Goal: Navigation & Orientation: Find specific page/section

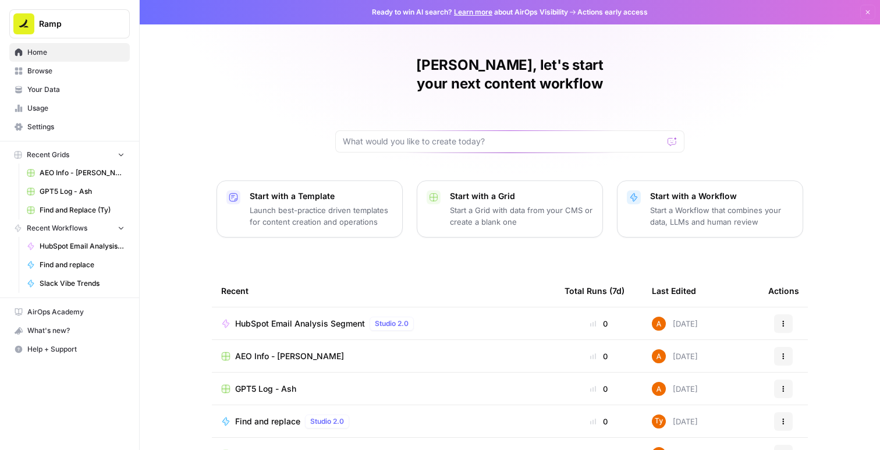
click at [105, 175] on span "AEO Info - [PERSON_NAME]" at bounding box center [82, 173] width 85 height 10
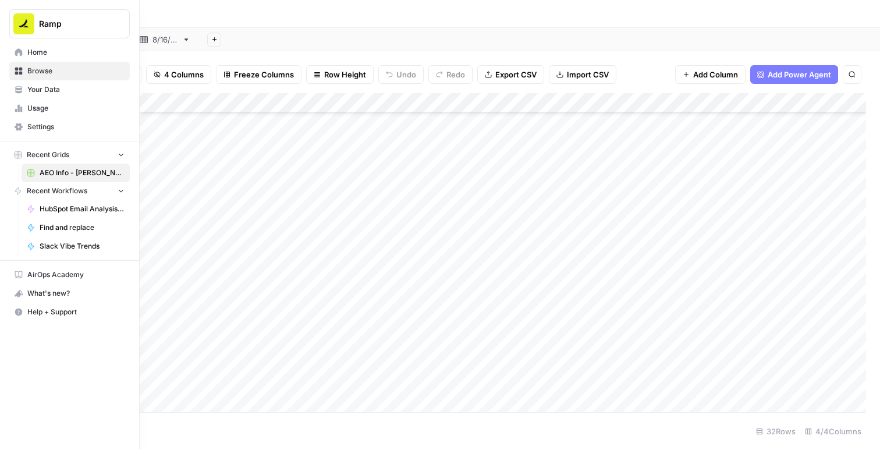
scroll to position [353, 0]
click at [315, 22] on div "**********" at bounding box center [464, 14] width 808 height 19
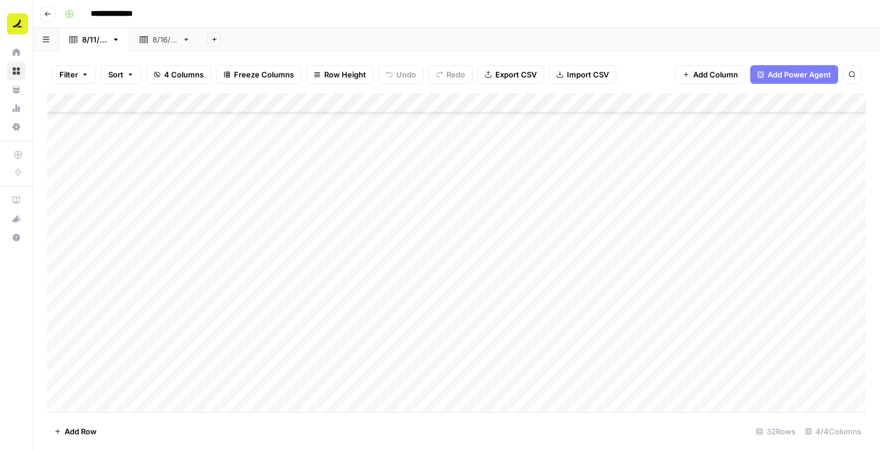
scroll to position [0, 0]
click at [154, 45] on link "[DATE]" at bounding box center [165, 39] width 70 height 23
click at [98, 45] on div "[DATE]" at bounding box center [94, 40] width 25 height 12
click at [53, 24] on header "**********" at bounding box center [456, 14] width 846 height 28
click at [49, 20] on button "Go back" at bounding box center [47, 13] width 15 height 15
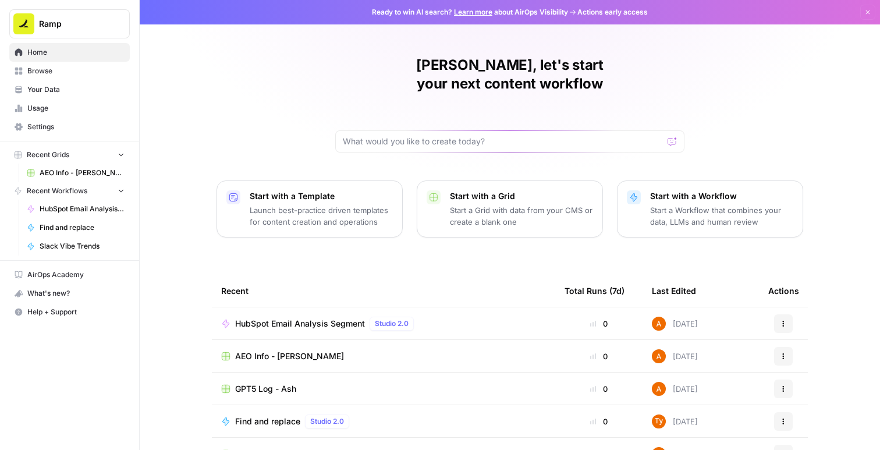
scroll to position [86, 0]
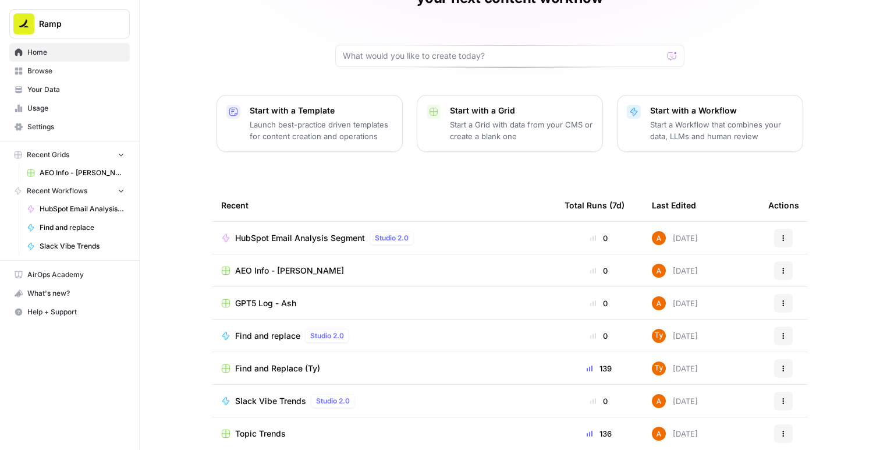
click at [278, 232] on span "HubSpot Email Analysis Segment" at bounding box center [300, 238] width 130 height 12
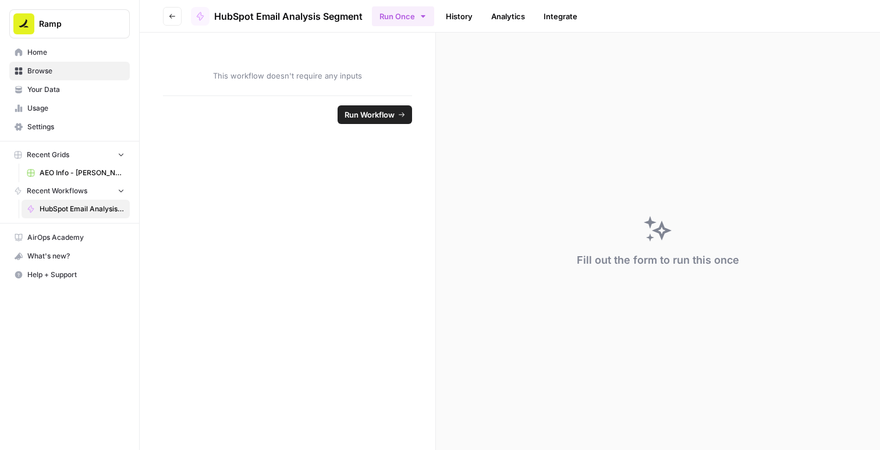
click at [456, 14] on link "History" at bounding box center [459, 16] width 41 height 19
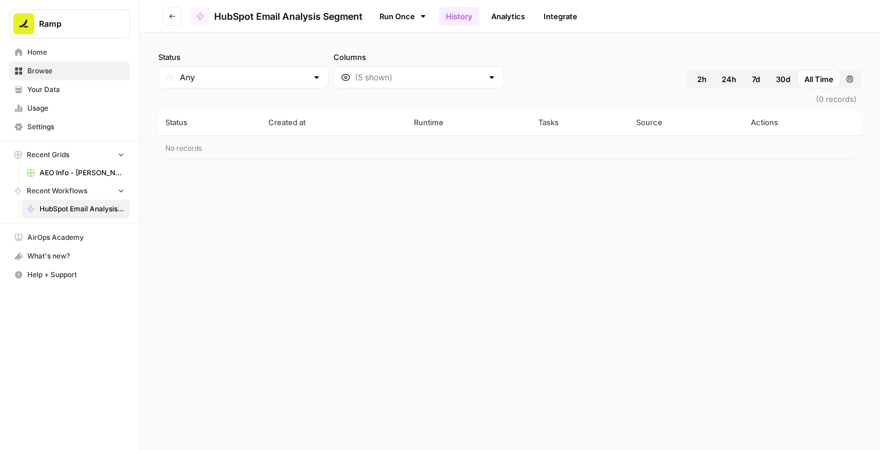
click at [495, 26] on ul "Run Once History Analytics Integrate" at bounding box center [478, 16] width 212 height 23
click at [500, 20] on link "Analytics" at bounding box center [508, 16] width 48 height 19
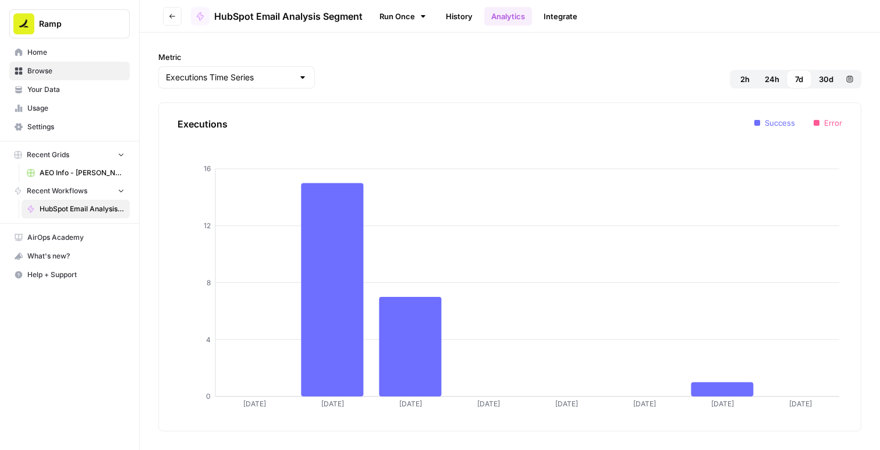
click at [553, 8] on link "Integrate" at bounding box center [560, 16] width 48 height 19
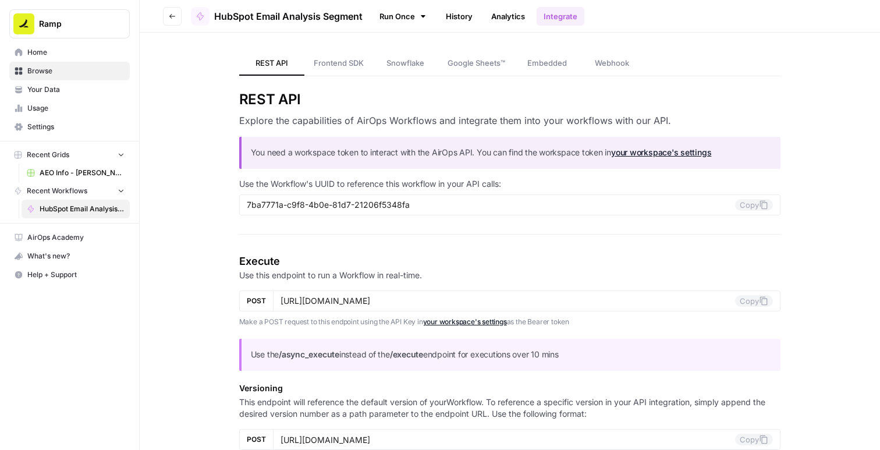
click at [335, 61] on span "Frontend SDK" at bounding box center [339, 63] width 50 height 12
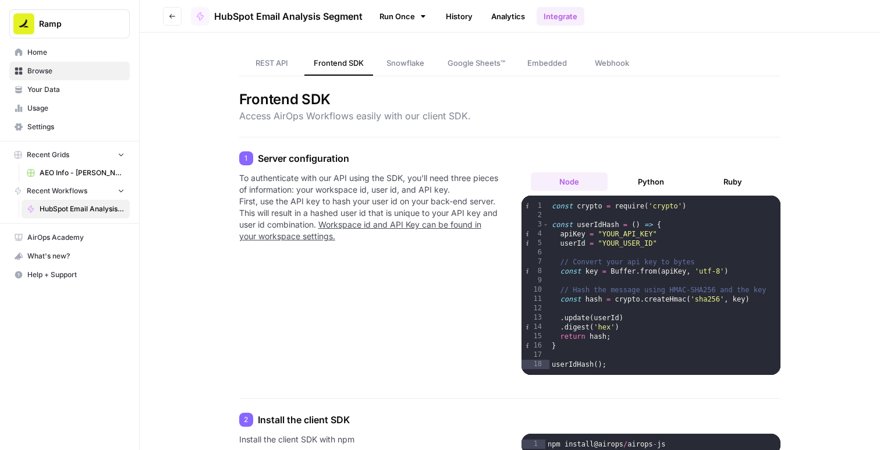
click at [403, 58] on span "Snowflake" at bounding box center [405, 63] width 38 height 12
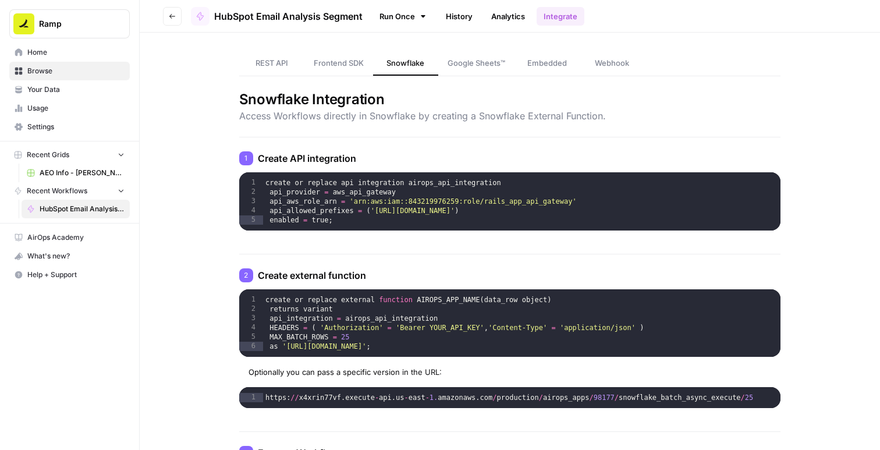
click at [478, 62] on span "Google Sheets™" at bounding box center [476, 63] width 58 height 12
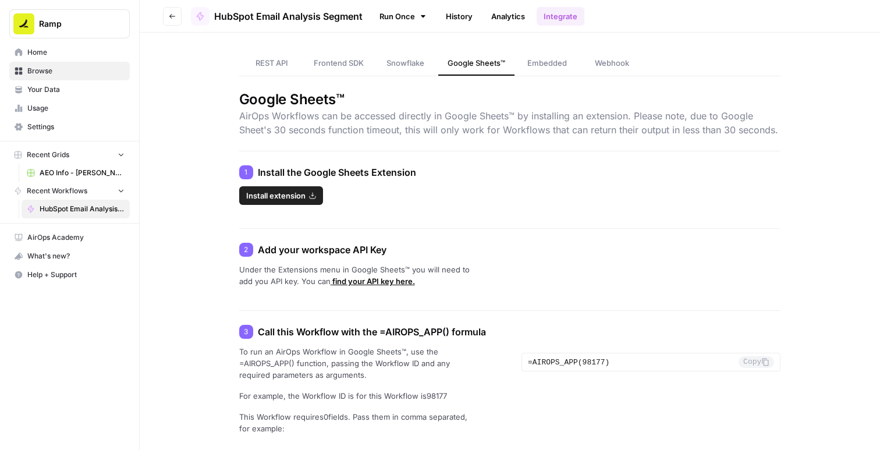
click at [59, 51] on span "Home" at bounding box center [75, 52] width 97 height 10
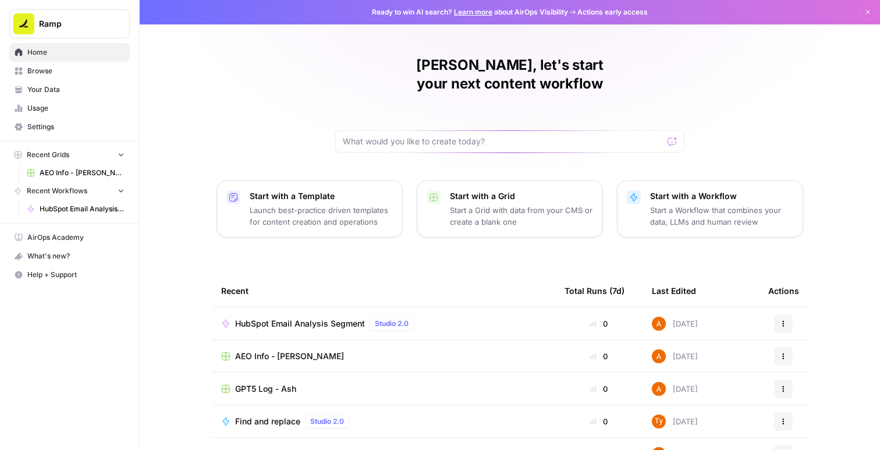
scroll to position [86, 0]
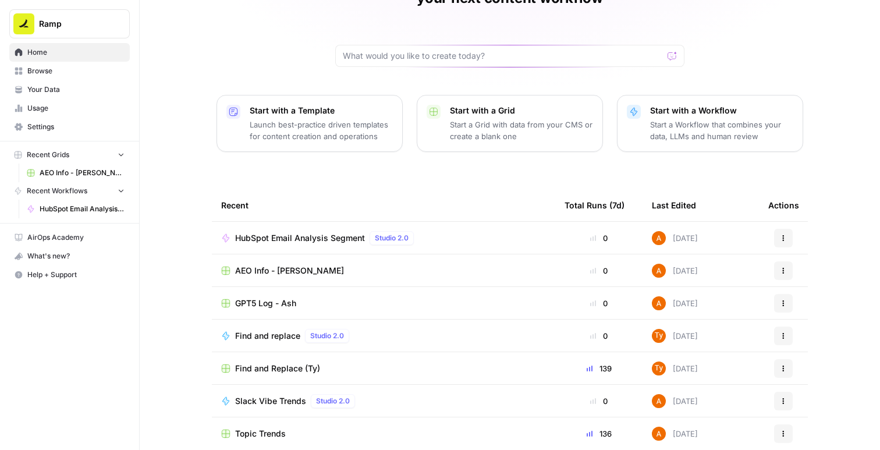
click at [272, 297] on span "GPT5 Log - Ash" at bounding box center [265, 303] width 61 height 12
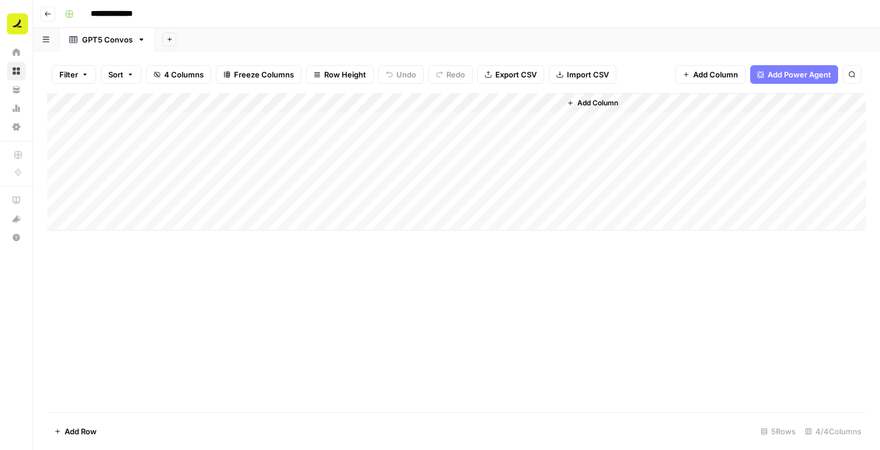
click at [14, 41] on nav "Home Browse Your Data Usage Settings" at bounding box center [16, 89] width 33 height 102
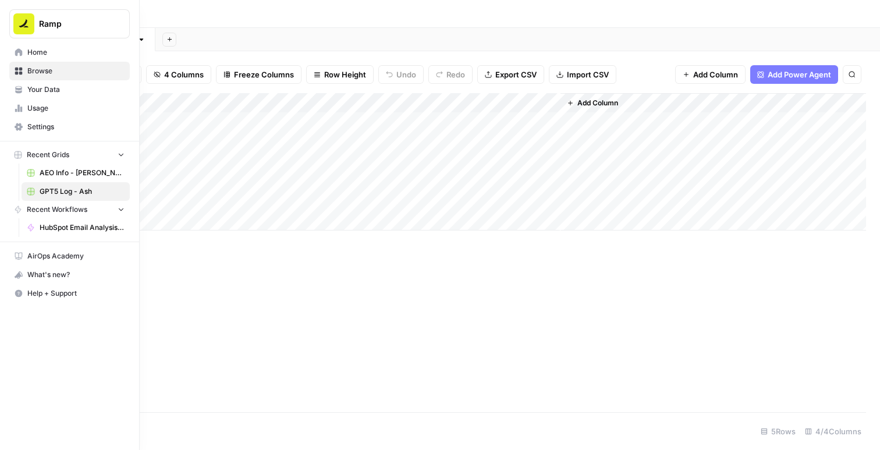
click at [16, 49] on icon at bounding box center [19, 52] width 8 height 8
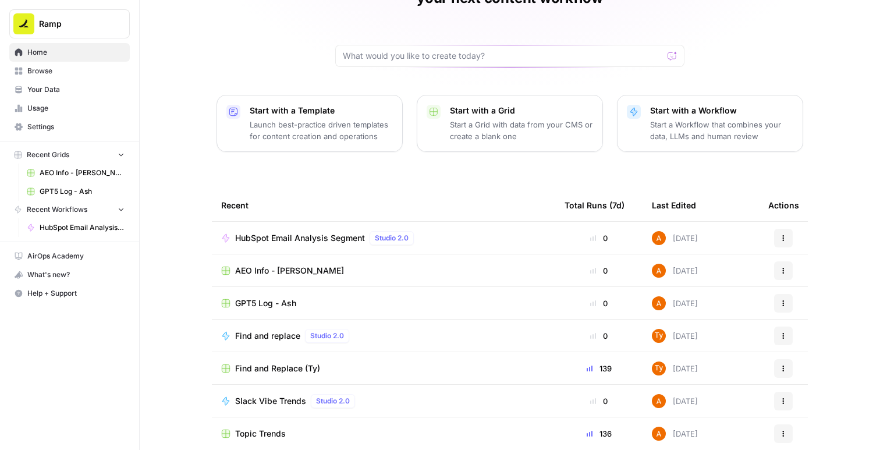
click at [187, 325] on div "[PERSON_NAME], let's start your next content workflow Start with a Template Lau…" at bounding box center [510, 191] width 740 height 554
click at [260, 395] on span "Slack Vibe Trends" at bounding box center [270, 401] width 71 height 12
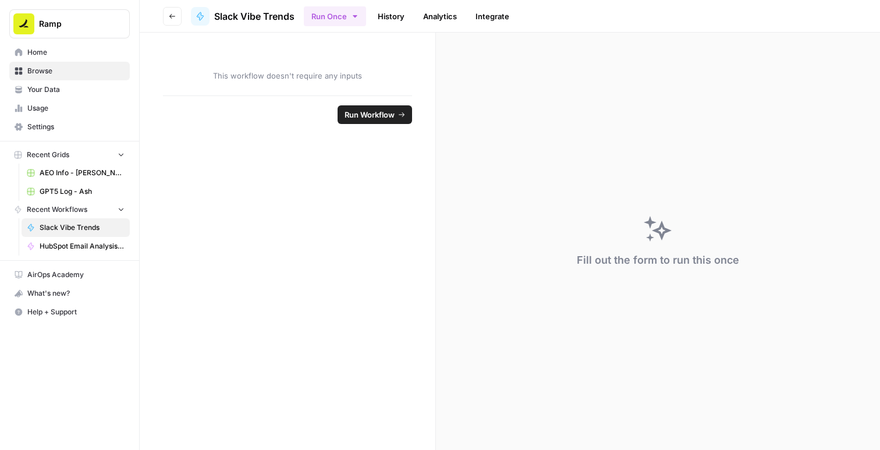
click at [391, 16] on link "History" at bounding box center [391, 16] width 41 height 19
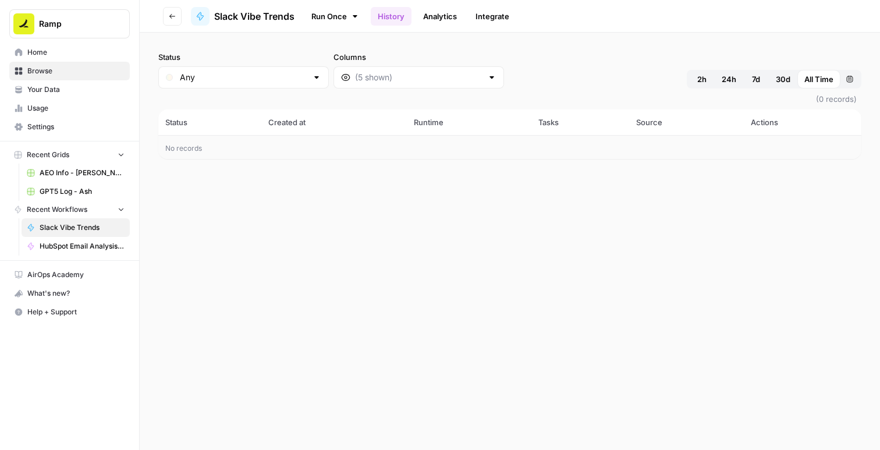
click at [438, 24] on link "Analytics" at bounding box center [440, 16] width 48 height 19
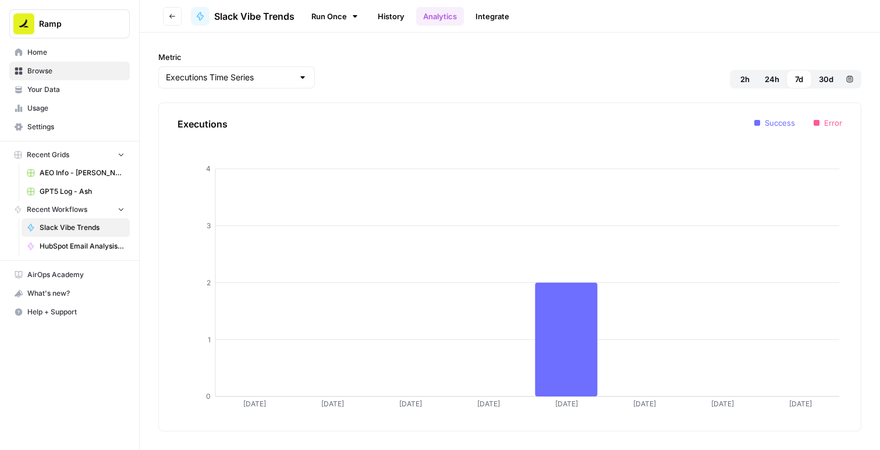
click at [404, 19] on link "History" at bounding box center [391, 16] width 41 height 19
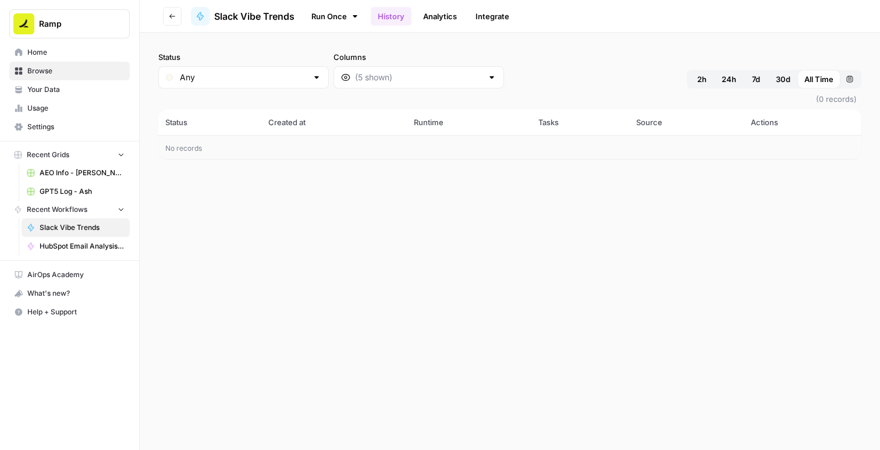
click at [45, 52] on span "Home" at bounding box center [75, 52] width 97 height 10
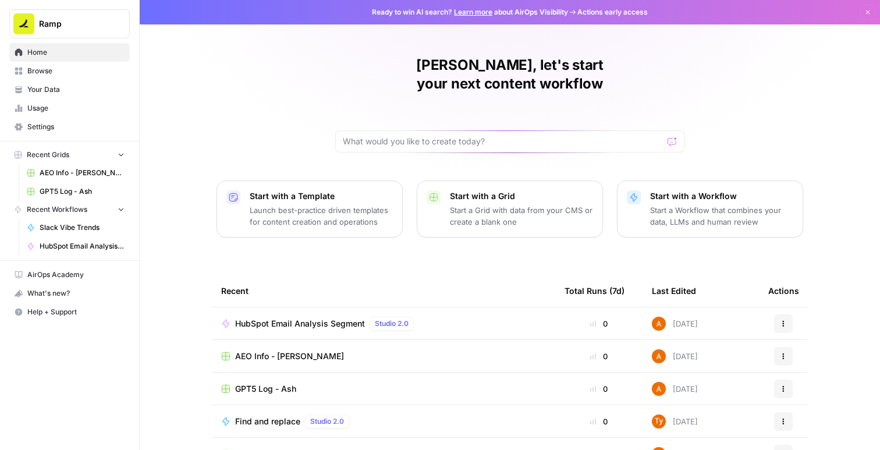
click at [94, 86] on span "Your Data" at bounding box center [75, 89] width 97 height 10
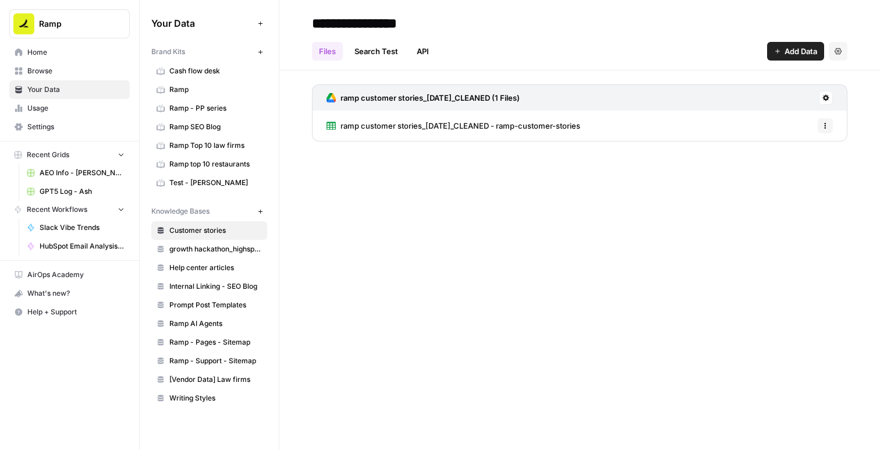
click at [220, 88] on span "Ramp" at bounding box center [215, 89] width 93 height 10
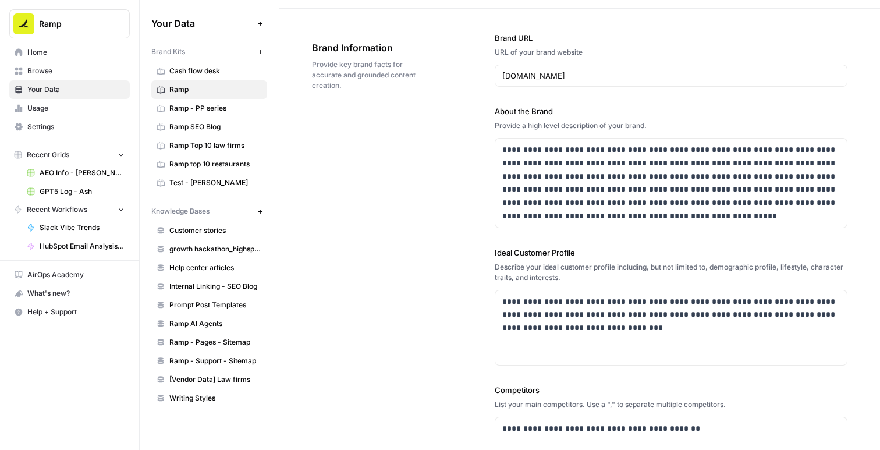
drag, startPoint x: 453, startPoint y: 149, endPoint x: 453, endPoint y: 247, distance: 98.3
click at [453, 247] on div "**********" at bounding box center [579, 326] width 535 height 634
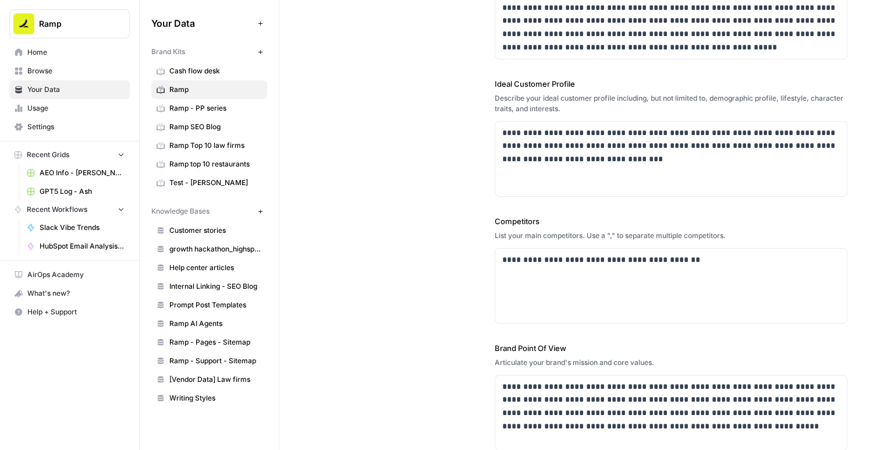
drag, startPoint x: 450, startPoint y: 153, endPoint x: 450, endPoint y: 249, distance: 96.0
click at [450, 246] on div "**********" at bounding box center [579, 157] width 535 height 634
click at [450, 249] on div "**********" at bounding box center [579, 157] width 535 height 634
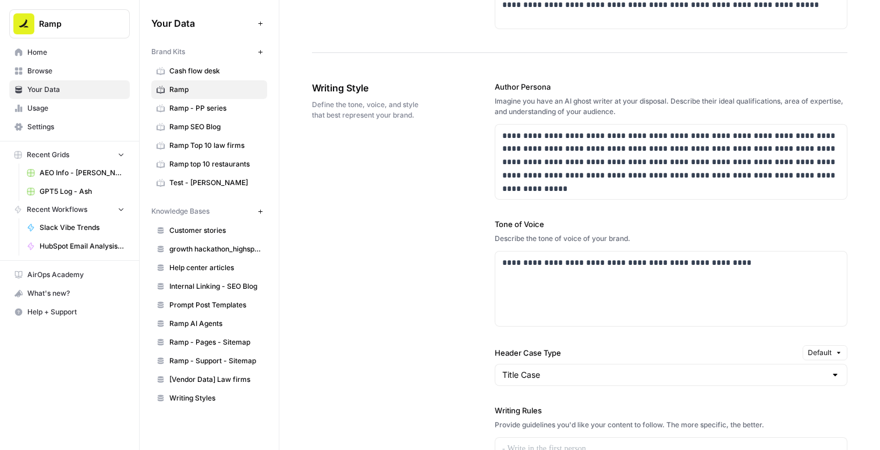
drag, startPoint x: 436, startPoint y: 179, endPoint x: 439, endPoint y: 335, distance: 156.5
click at [439, 335] on div "**********" at bounding box center [579, 370] width 535 height 625
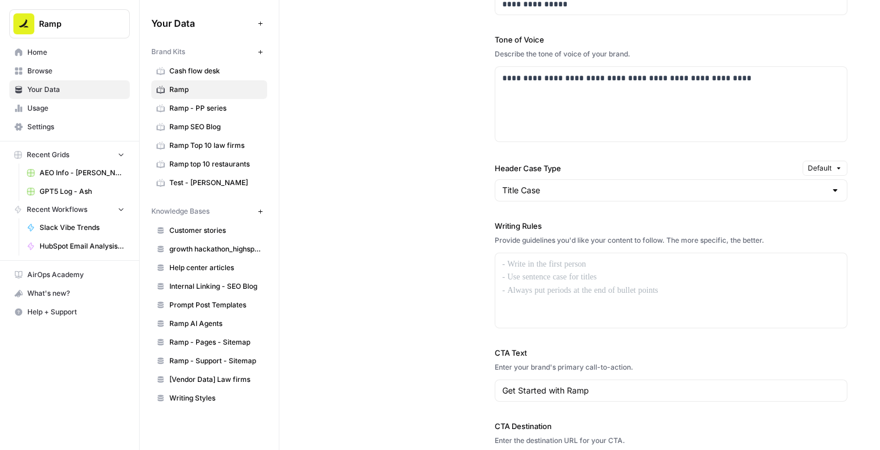
drag, startPoint x: 435, startPoint y: 222, endPoint x: 435, endPoint y: 321, distance: 99.5
click at [435, 321] on div "**********" at bounding box center [579, 185] width 535 height 625
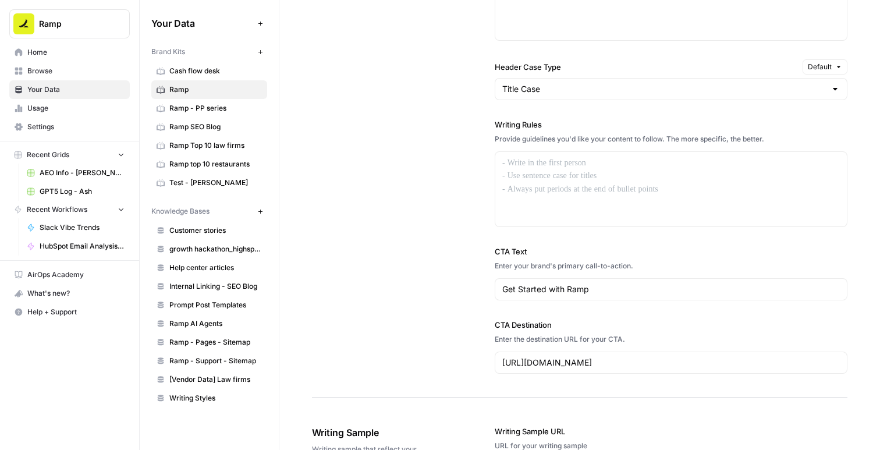
drag, startPoint x: 432, startPoint y: 195, endPoint x: 431, endPoint y: 310, distance: 115.2
click at [431, 310] on div "**********" at bounding box center [579, 84] width 535 height 625
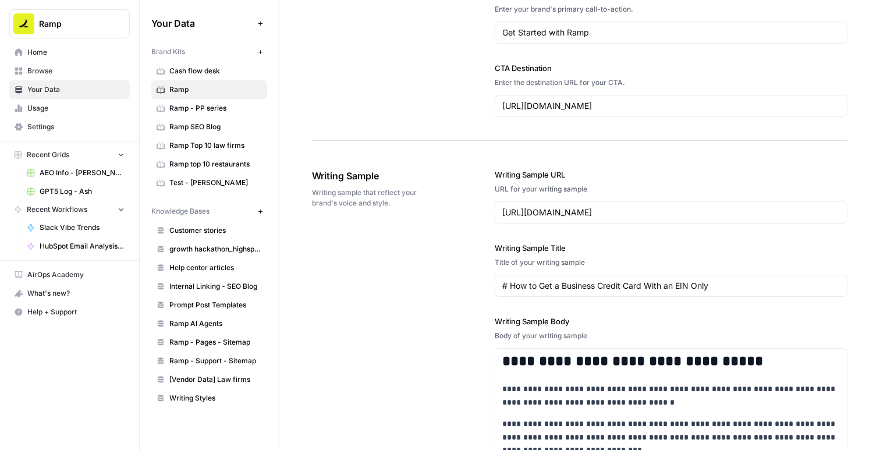
drag, startPoint x: 426, startPoint y: 214, endPoint x: 425, endPoint y: 344, distance: 130.3
click at [425, 344] on div "**********" at bounding box center [579, 432] width 535 height 575
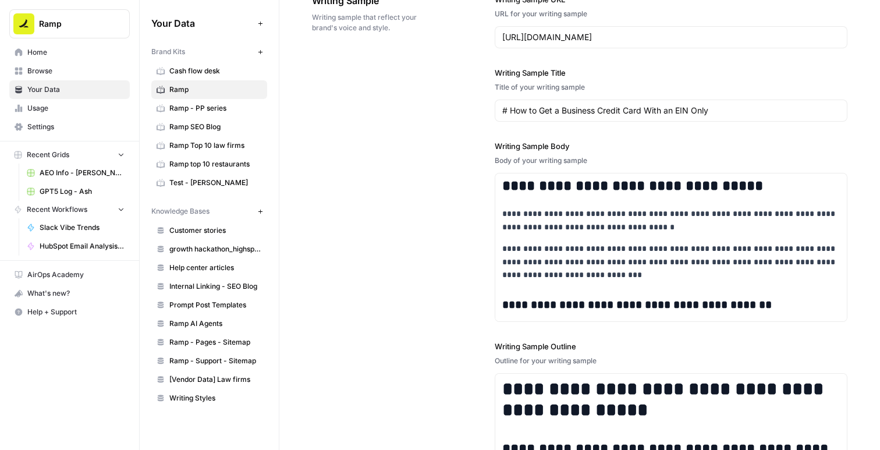
drag, startPoint x: 425, startPoint y: 221, endPoint x: 425, endPoint y: 348, distance: 126.8
click at [425, 348] on div "**********" at bounding box center [579, 257] width 535 height 575
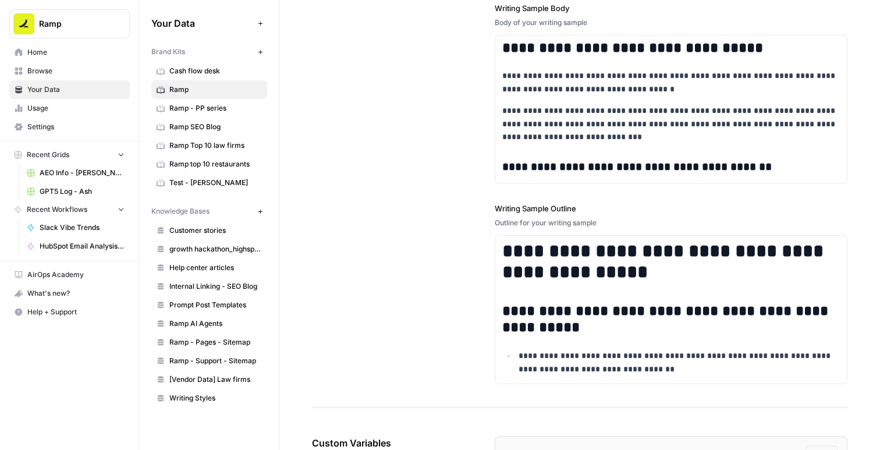
drag, startPoint x: 431, startPoint y: 284, endPoint x: 432, endPoint y: 347, distance: 63.4
click at [432, 347] on div "**********" at bounding box center [579, 119] width 535 height 575
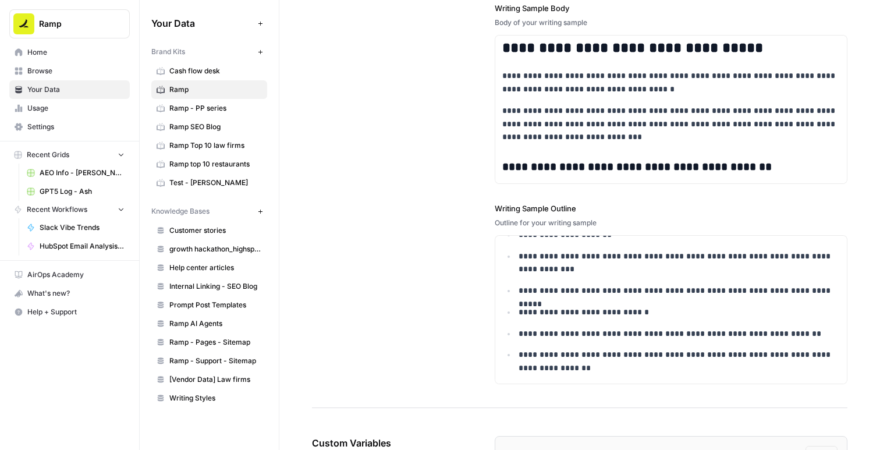
scroll to position [1846, 0]
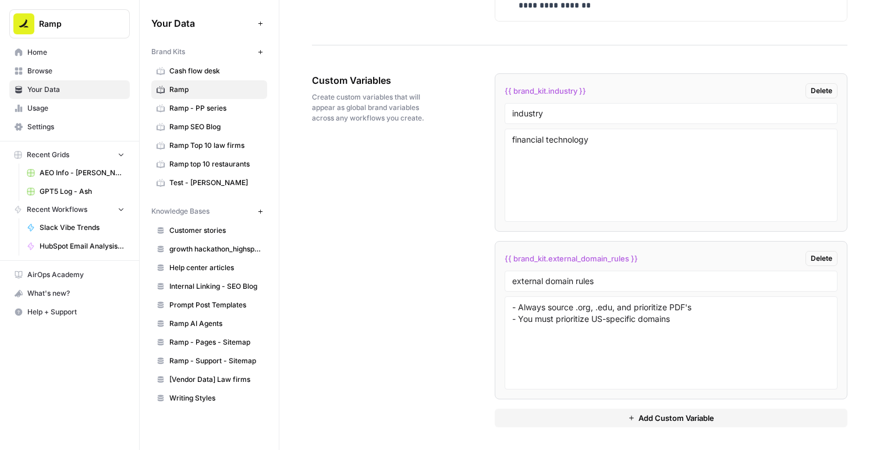
drag, startPoint x: 439, startPoint y: 143, endPoint x: 439, endPoint y: 290, distance: 147.2
click at [439, 286] on div "Custom Variables Create custom variables that will appear as global brand varia…" at bounding box center [579, 250] width 535 height 400
click at [439, 290] on div "Custom Variables Create custom variables that will appear as global brand varia…" at bounding box center [579, 250] width 535 height 400
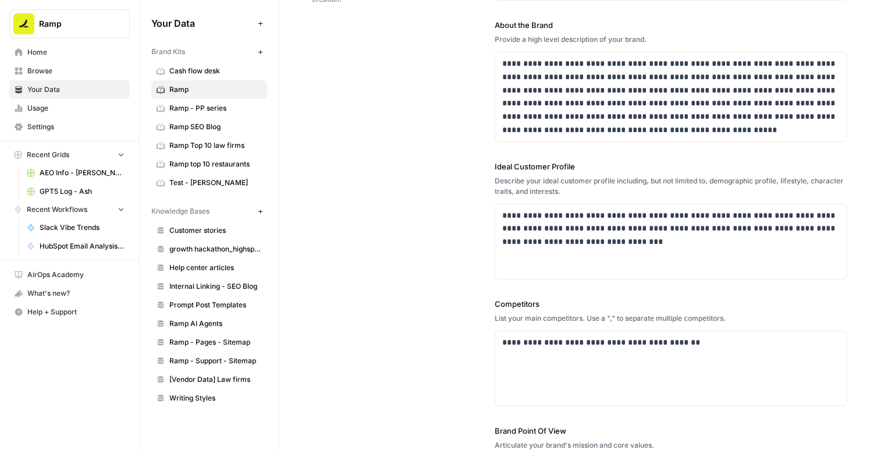
scroll to position [0, 0]
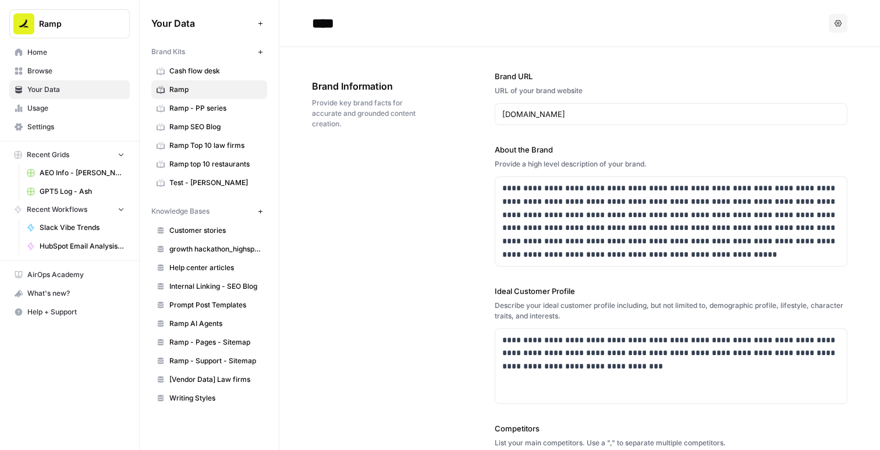
click at [207, 105] on span "Ramp - PP series" at bounding box center [215, 108] width 93 height 10
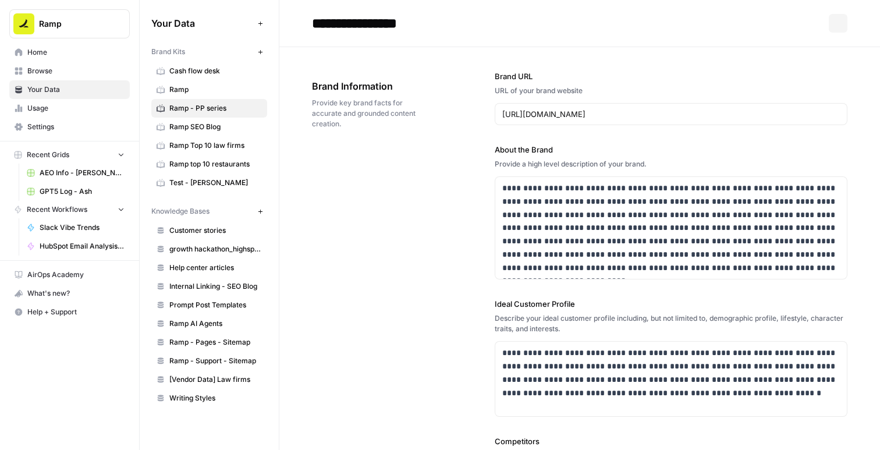
click at [212, 126] on span "Ramp SEO Blog" at bounding box center [215, 127] width 93 height 10
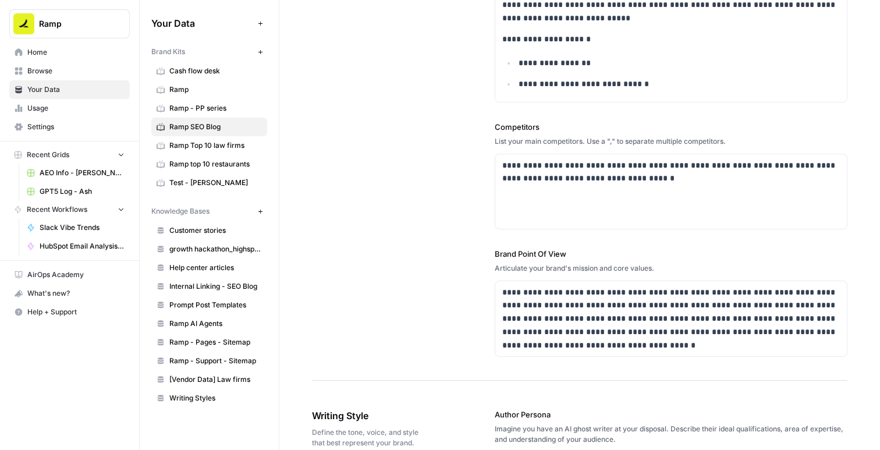
scroll to position [422, 0]
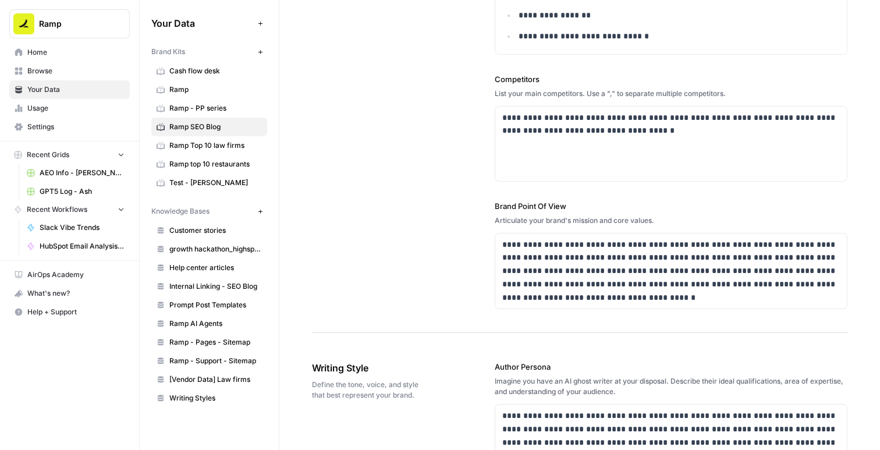
click at [212, 178] on span "Test - [PERSON_NAME]" at bounding box center [215, 182] width 93 height 10
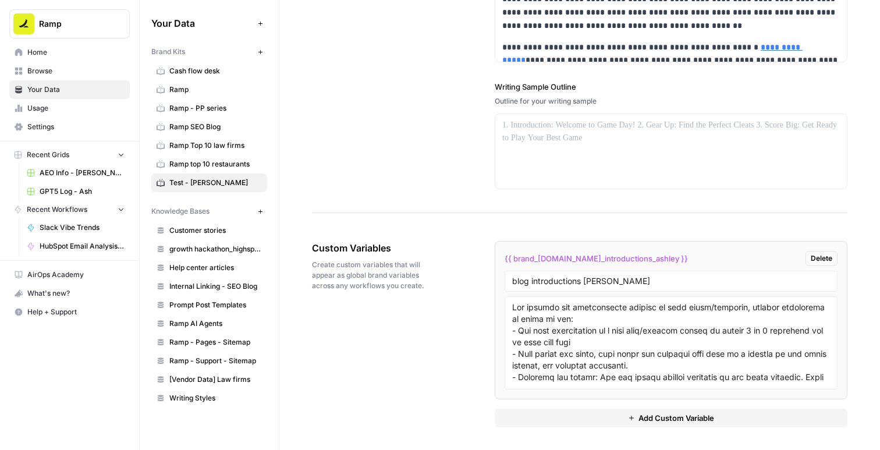
click at [73, 54] on span "Home" at bounding box center [75, 52] width 97 height 10
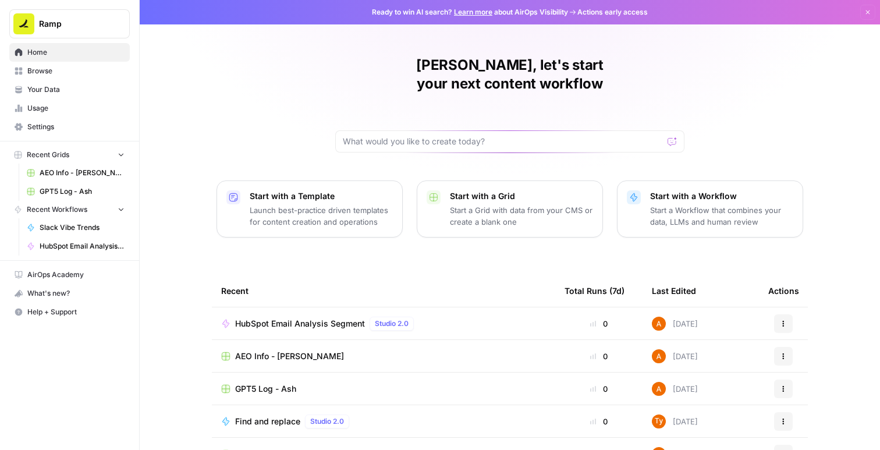
scroll to position [86, 0]
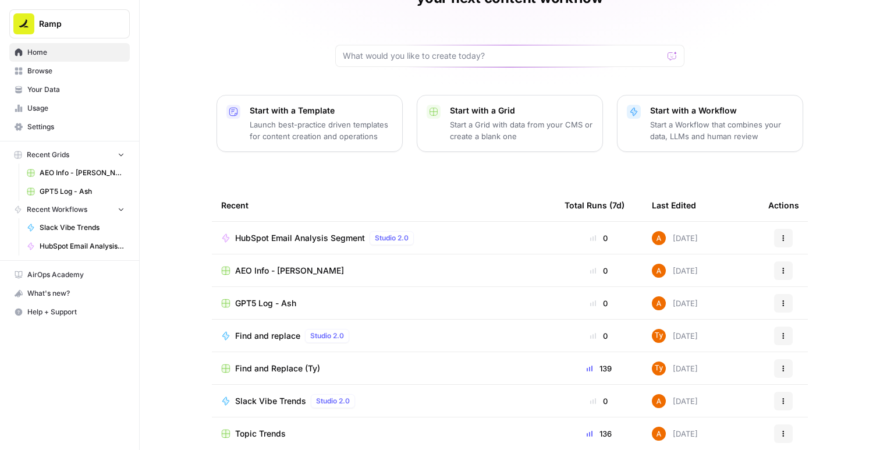
click at [81, 68] on span "Browse" at bounding box center [75, 71] width 97 height 10
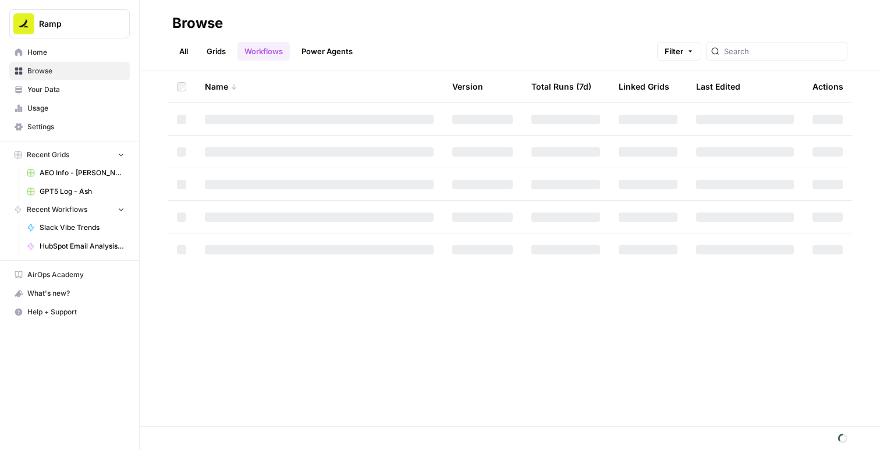
click at [217, 47] on link "Grids" at bounding box center [216, 51] width 33 height 19
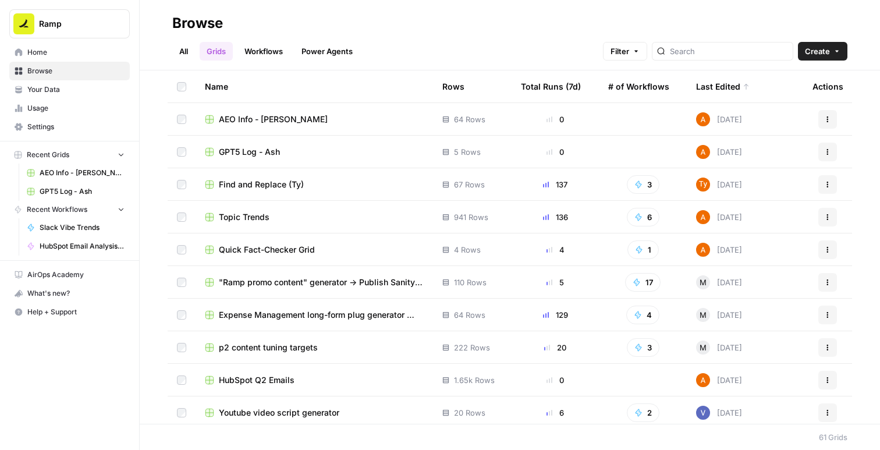
click at [264, 109] on td "AEO Info - [PERSON_NAME]" at bounding box center [313, 119] width 237 height 32
click at [254, 113] on span "AEO Info - [PERSON_NAME]" at bounding box center [273, 119] width 109 height 12
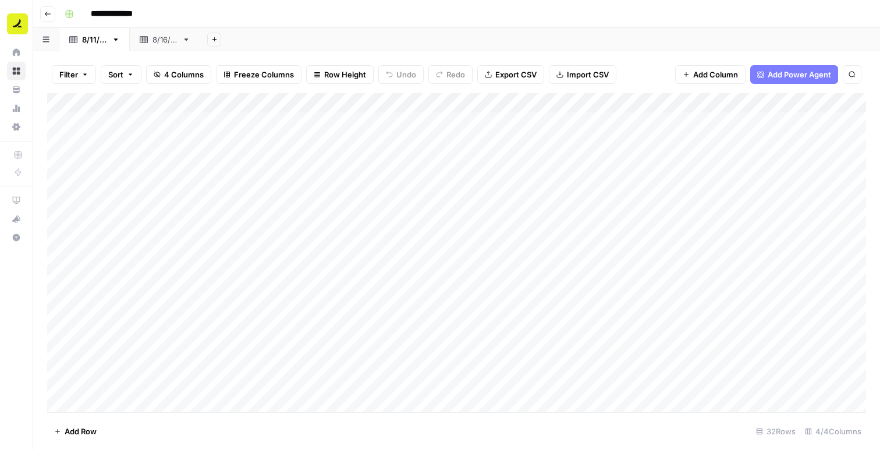
scroll to position [353, 0]
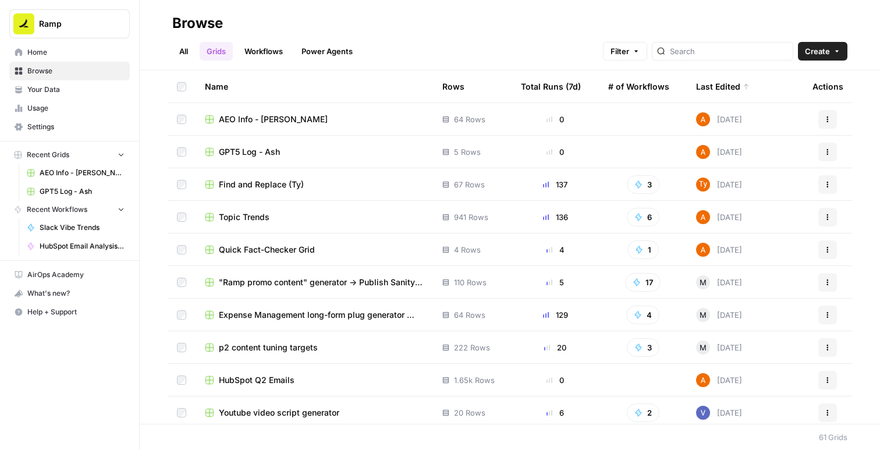
click at [271, 50] on link "Workflows" at bounding box center [263, 51] width 52 height 19
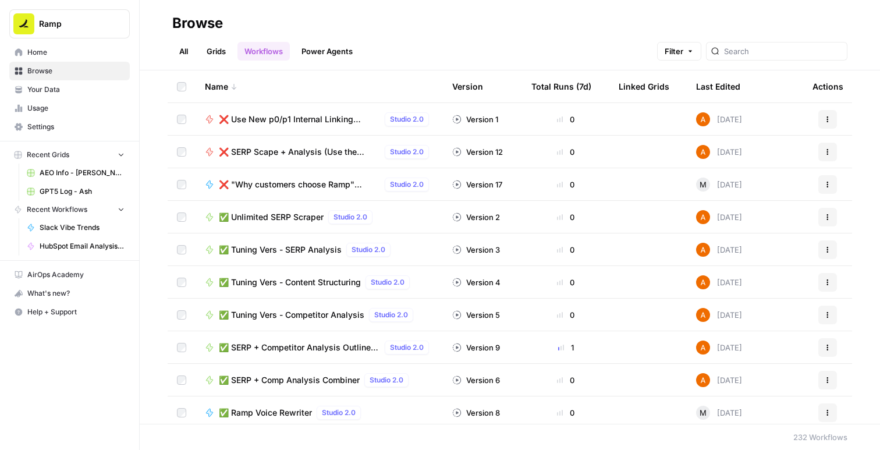
click at [339, 51] on link "Power Agents" at bounding box center [326, 51] width 65 height 19
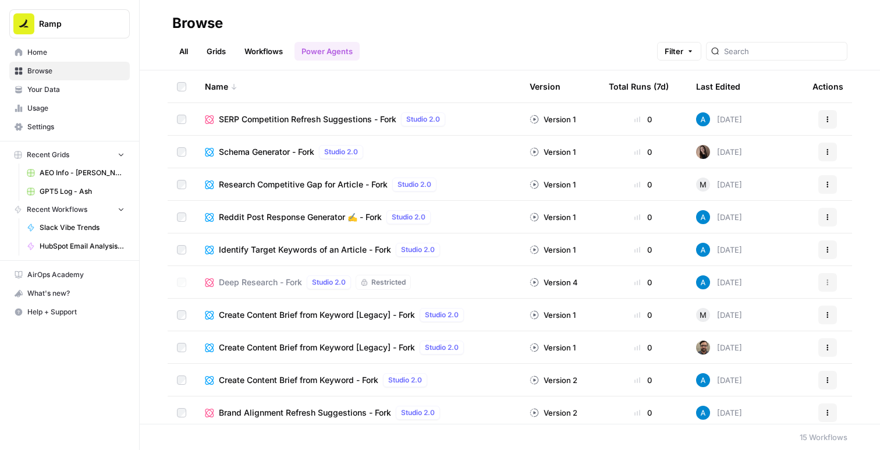
click at [276, 49] on link "Workflows" at bounding box center [263, 51] width 52 height 19
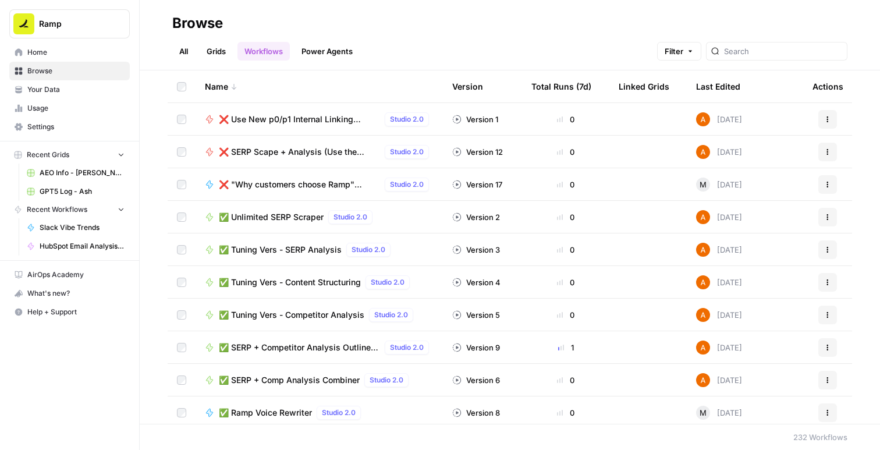
click at [213, 46] on link "Grids" at bounding box center [216, 51] width 33 height 19
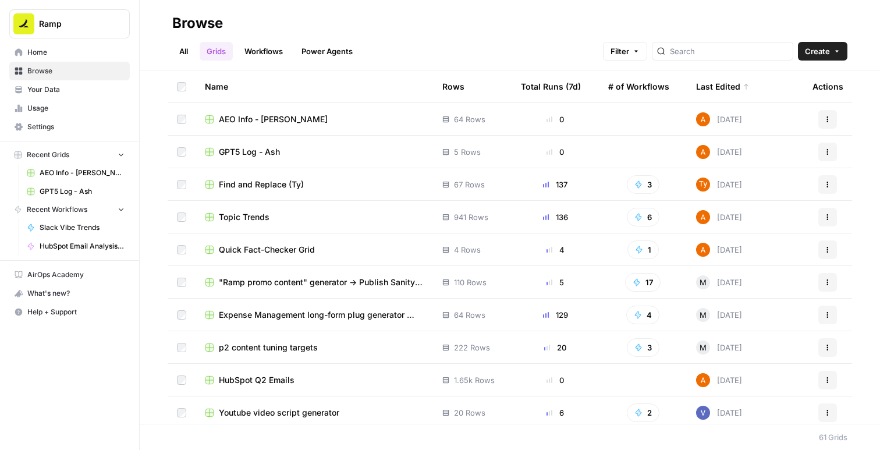
click at [277, 51] on link "Workflows" at bounding box center [263, 51] width 52 height 19
